Goal: Information Seeking & Learning: Learn about a topic

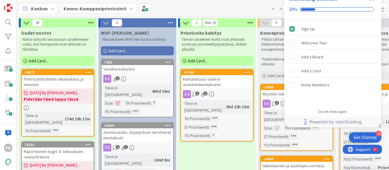
drag, startPoint x: 0, startPoint y: 0, endPoint x: 231, endPoint y: 150, distance: 275.4
click at [357, 135] on div "Get Started" at bounding box center [365, 137] width 23 height 6
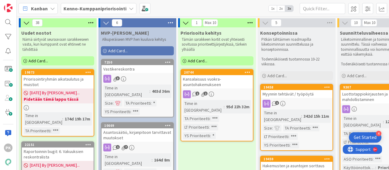
click at [280, 142] on div "YS Prioriteetti" at bounding box center [276, 145] width 27 height 7
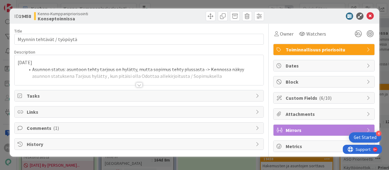
click at [139, 83] on div at bounding box center [139, 84] width 7 height 5
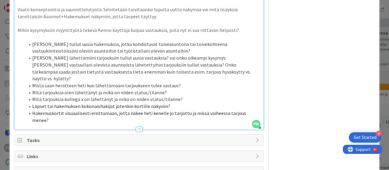
scroll to position [209, 0]
click at [210, 96] on li "Mitä tarjouksia kollega x on lähettänyt ja mikä on niiden status/tilanne?" at bounding box center [143, 99] width 236 height 7
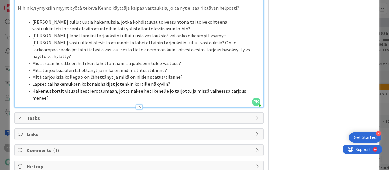
scroll to position [231, 0]
click at [210, 101] on div at bounding box center [139, 104] width 250 height 7
click at [210, 81] on li "Lapset tai hakemuksen kokonaishakijat jotenkin kortille näkyviin?" at bounding box center [143, 84] width 236 height 7
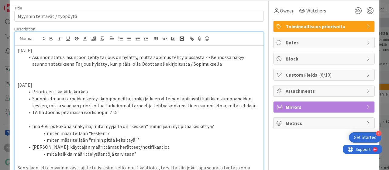
scroll to position [0, 0]
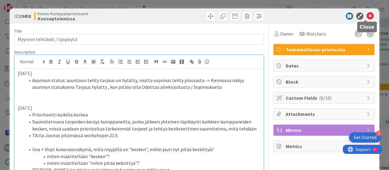
click at [367, 16] on icon at bounding box center [370, 15] width 7 height 7
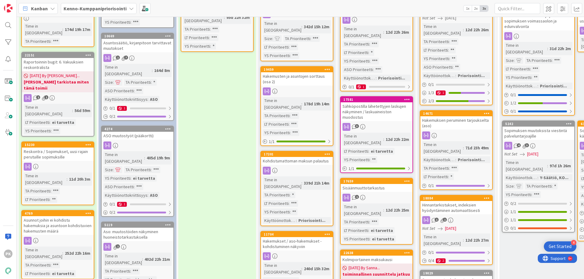
scroll to position [91, 0]
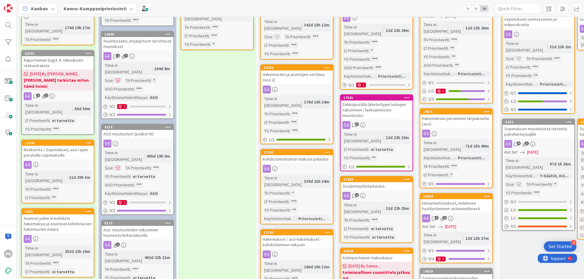
click at [66, 170] on div at bounding box center [58, 239] width 72 height 8
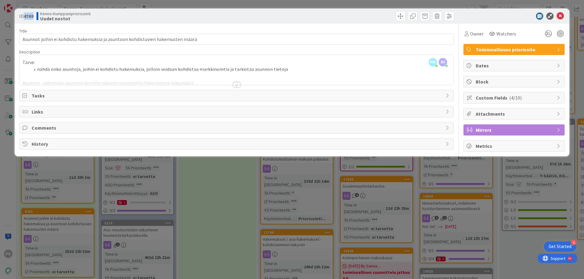
drag, startPoint x: 34, startPoint y: 16, endPoint x: 24, endPoint y: 16, distance: 10.3
click at [24, 16] on span "ID 4769" at bounding box center [26, 15] width 14 height 7
copy span "4769"
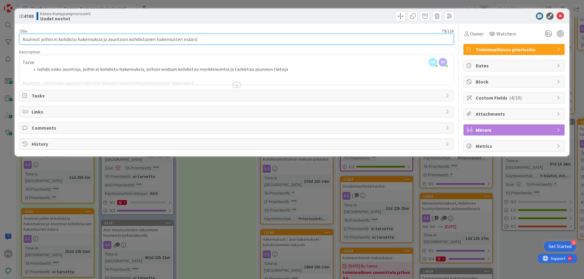
drag, startPoint x: 203, startPoint y: 43, endPoint x: 13, endPoint y: 40, distance: 190.0
click at [13, 40] on div "ID 4769 Kenno-Kumppanipriorisointi Uudet nostot Title 79 / 128 Asunnot joihin e…" at bounding box center [292, 139] width 584 height 279
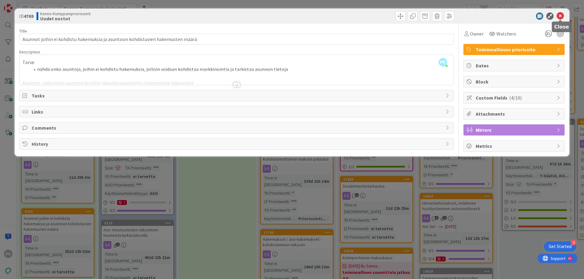
click at [389, 18] on icon at bounding box center [559, 15] width 7 height 7
